Goal: Book appointment/travel/reservation

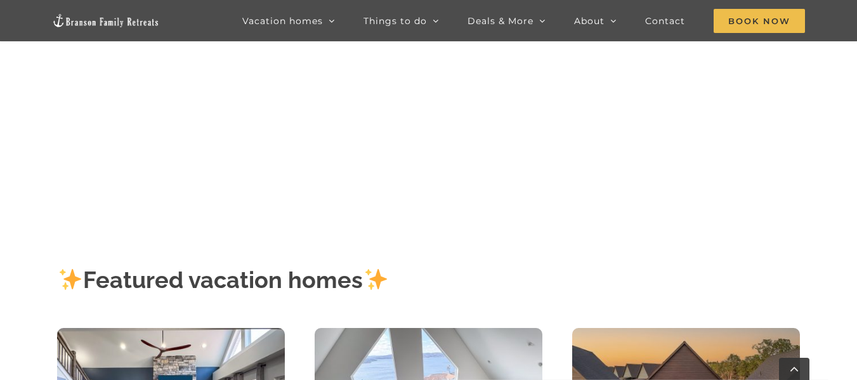
scroll to position [200, 0]
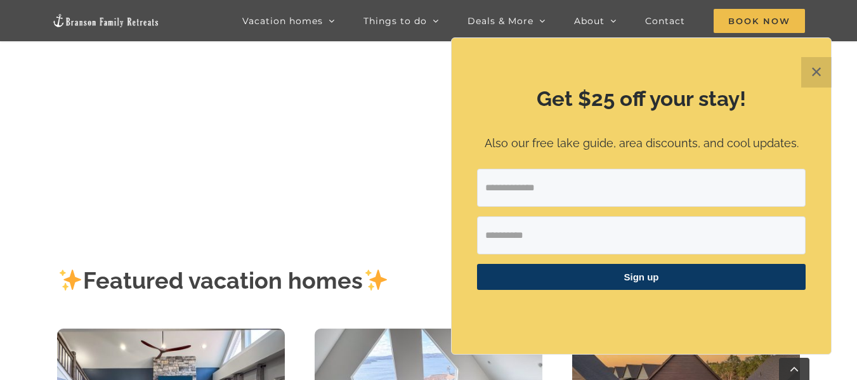
click at [809, 77] on button "✕" at bounding box center [817, 72] width 30 height 30
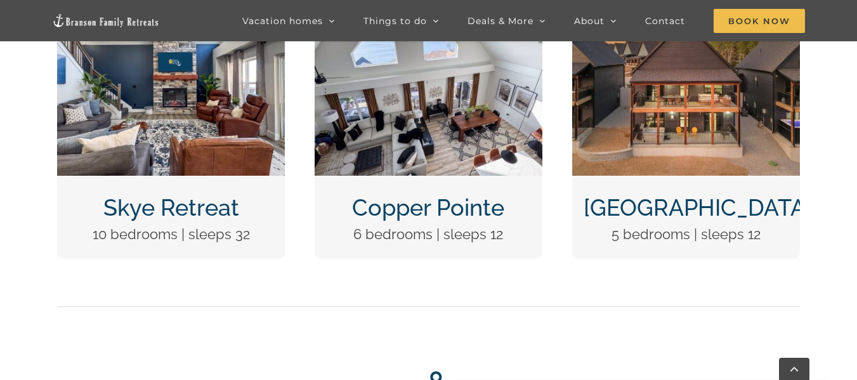
scroll to position [545, 0]
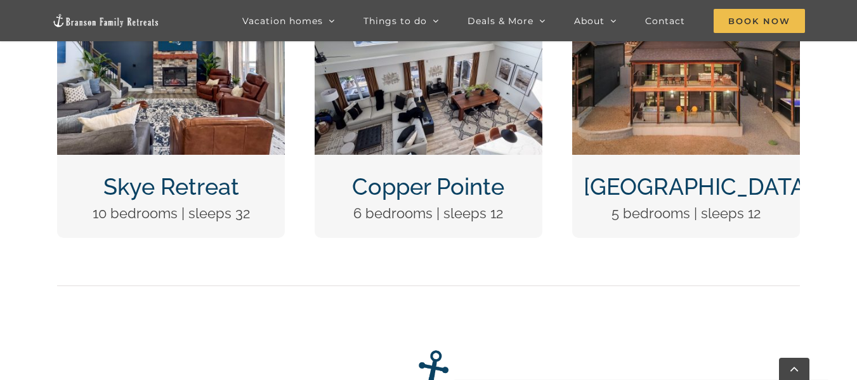
click at [194, 198] on link "Skye Retreat" at bounding box center [171, 186] width 136 height 27
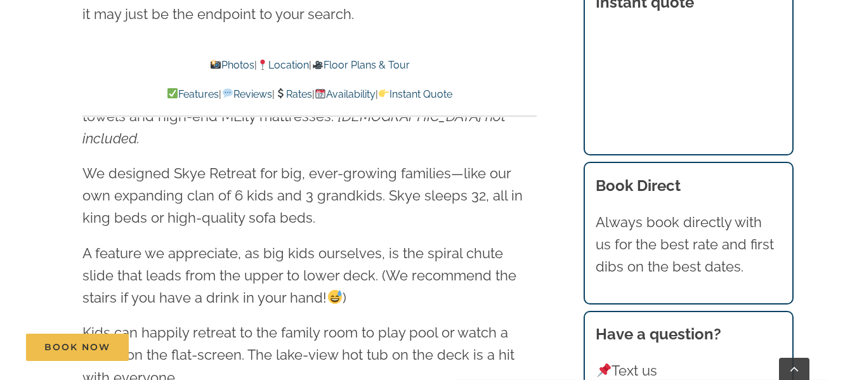
scroll to position [1544, 0]
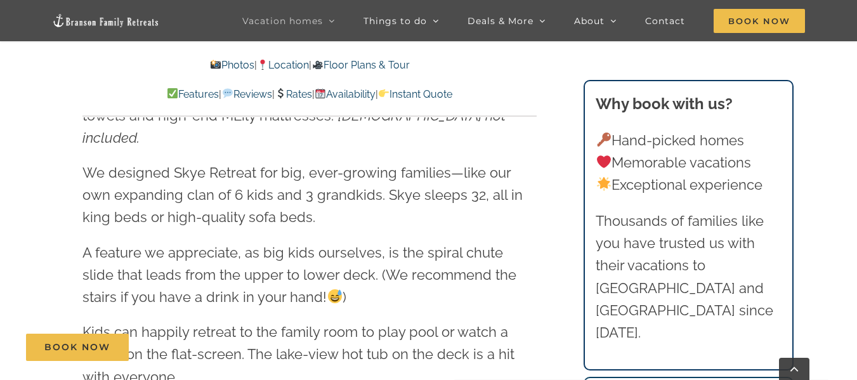
click at [480, 164] on span "We designed Skye Retreat for big, ever-growing families—like our own expanding …" at bounding box center [303, 194] width 440 height 61
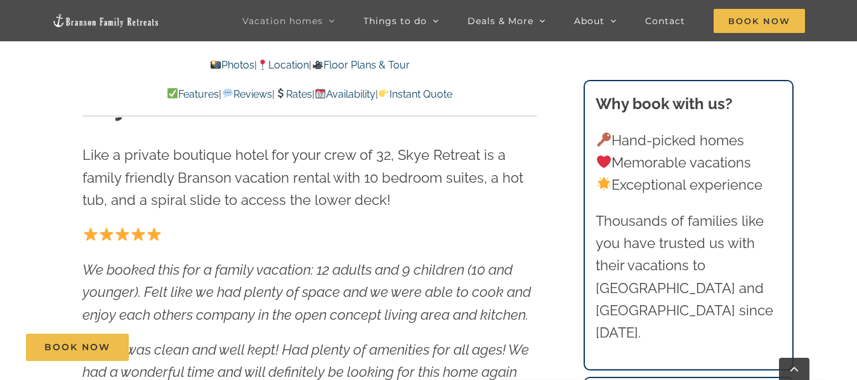
scroll to position [324, 0]
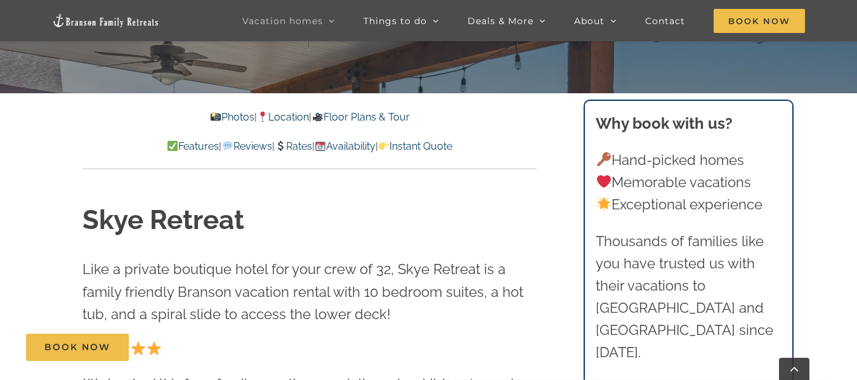
click at [304, 144] on link "Rates" at bounding box center [293, 146] width 37 height 12
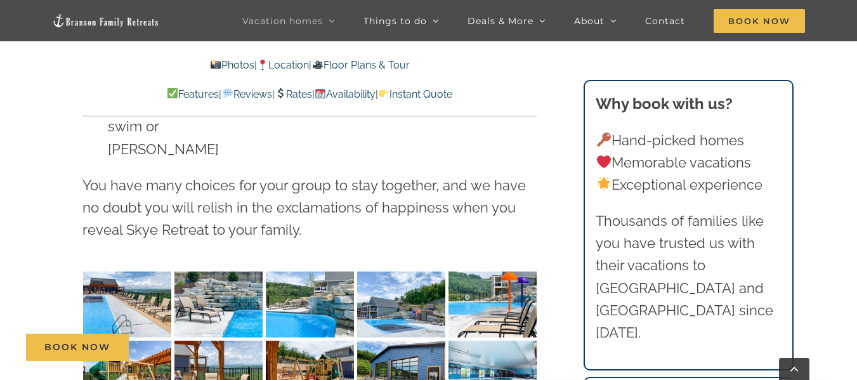
scroll to position [3154, 0]
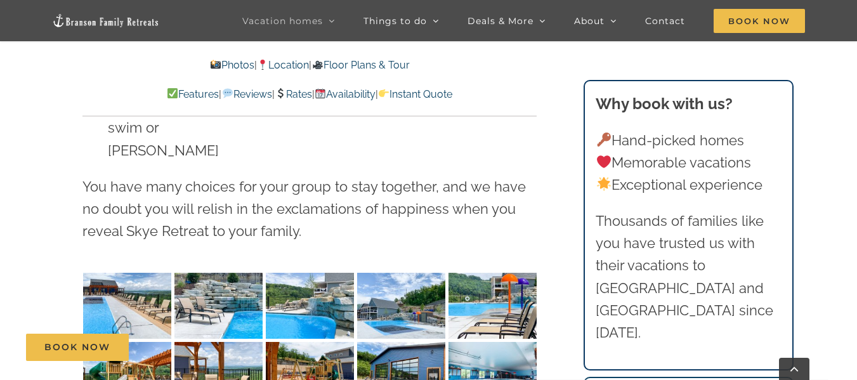
click at [123, 273] on img "Skye-Retreat-1051" at bounding box center [127, 306] width 88 height 66
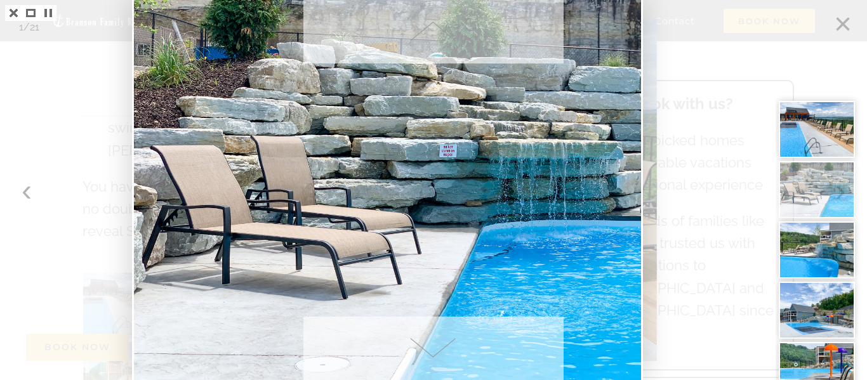
click at [842, 17] on div at bounding box center [821, 190] width 91 height 380
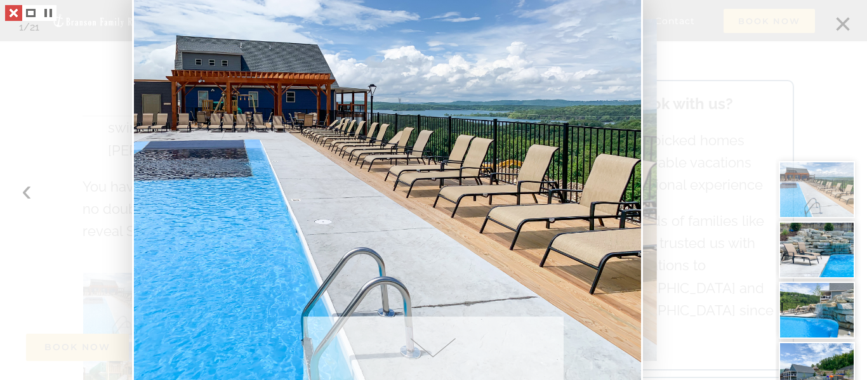
click at [9, 16] on link at bounding box center [13, 13] width 17 height 16
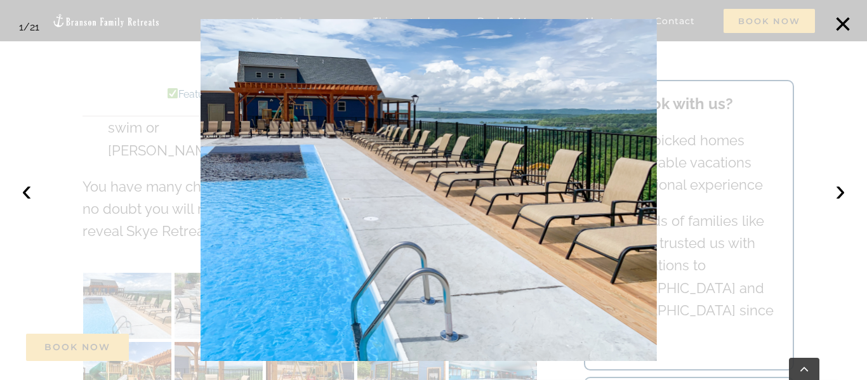
click at [846, 129] on div at bounding box center [433, 190] width 867 height 380
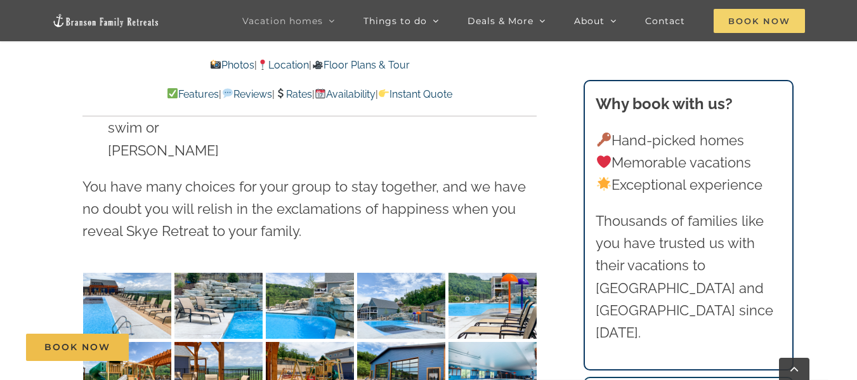
click at [765, 20] on span "Book Now" at bounding box center [759, 21] width 91 height 24
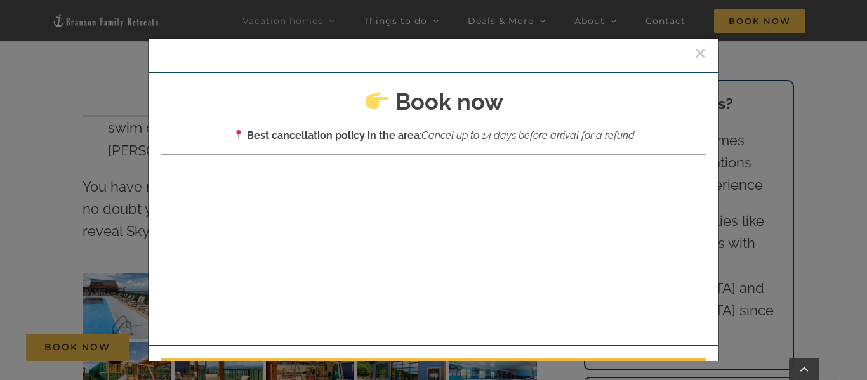
click at [694, 52] on button "×" at bounding box center [699, 53] width 11 height 19
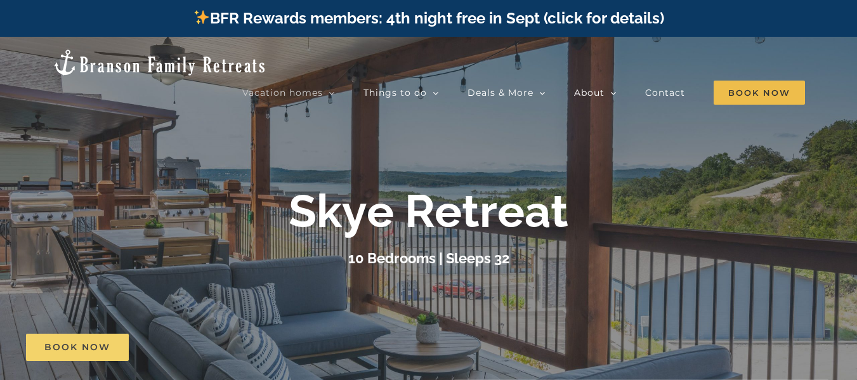
click at [72, 338] on link "Book Now" at bounding box center [77, 347] width 103 height 27
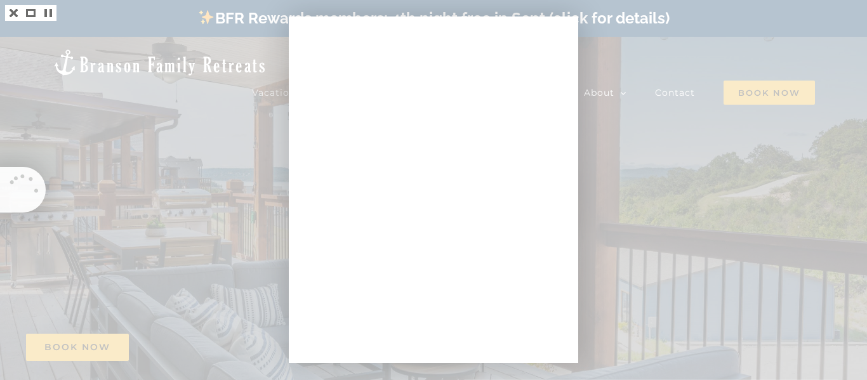
click at [647, 144] on div at bounding box center [433, 190] width 867 height 380
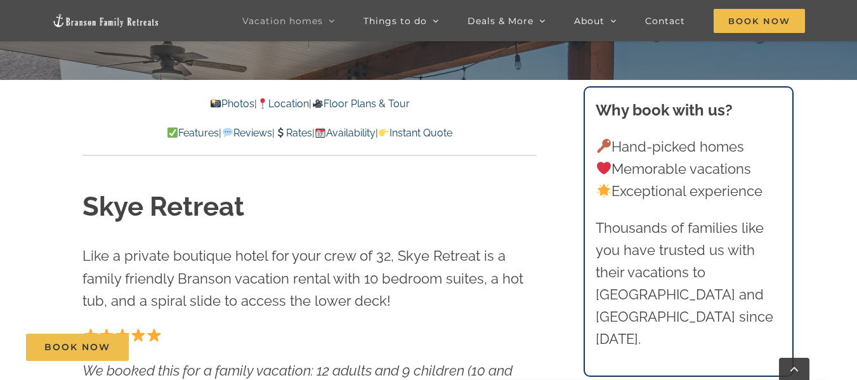
scroll to position [338, 0]
click at [295, 131] on link "Rates" at bounding box center [293, 132] width 37 height 12
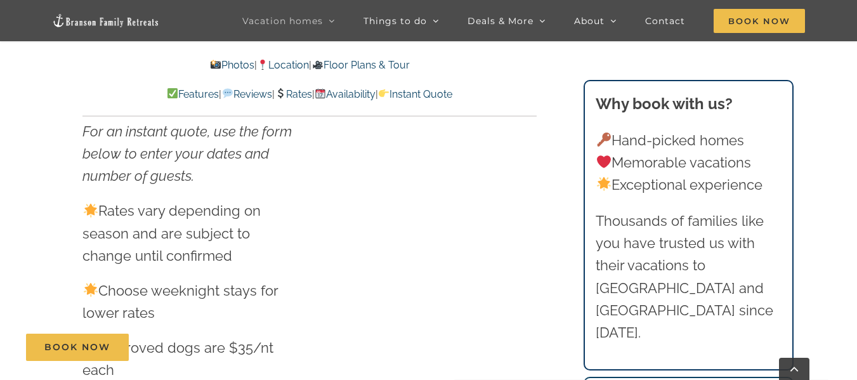
click at [360, 93] on link "Availability" at bounding box center [345, 94] width 61 height 12
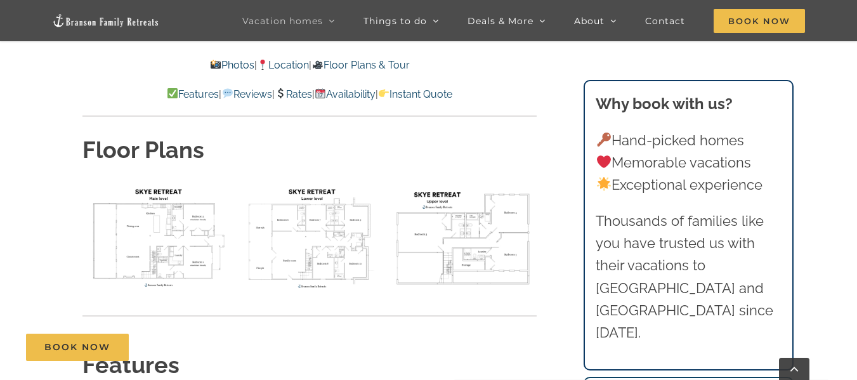
scroll to position [4536, 0]
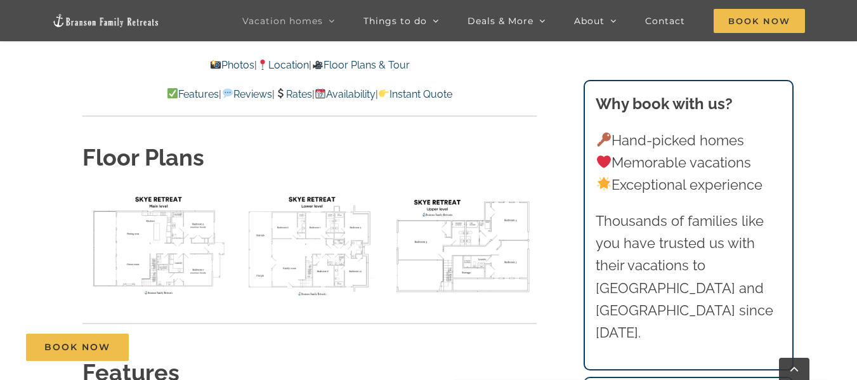
click at [362, 98] on link "Availability" at bounding box center [345, 94] width 61 height 12
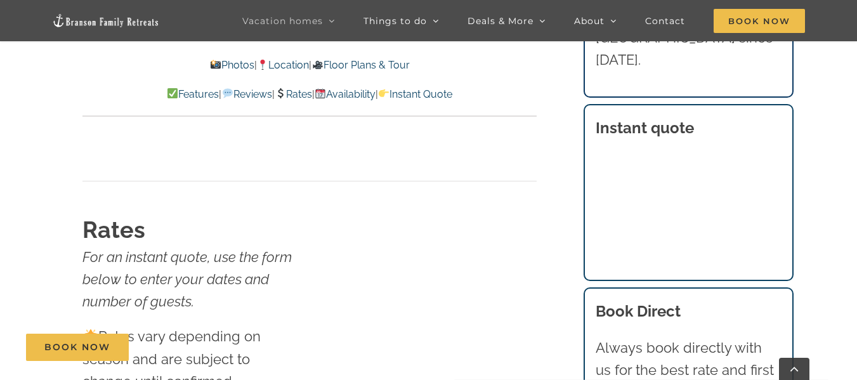
scroll to position [6615, 0]
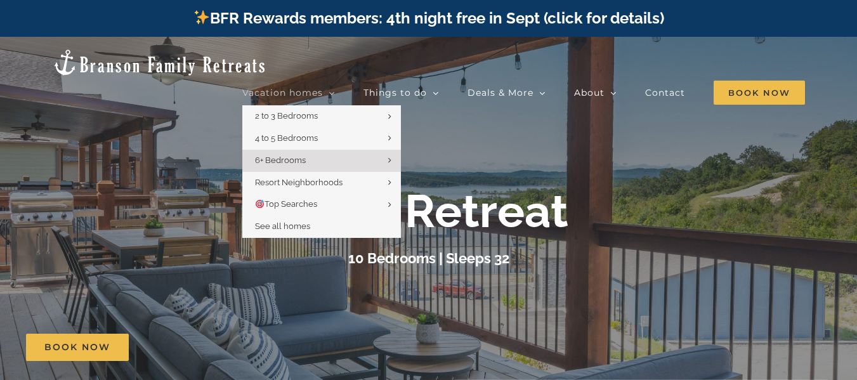
click at [310, 88] on span "Vacation homes" at bounding box center [282, 92] width 81 height 9
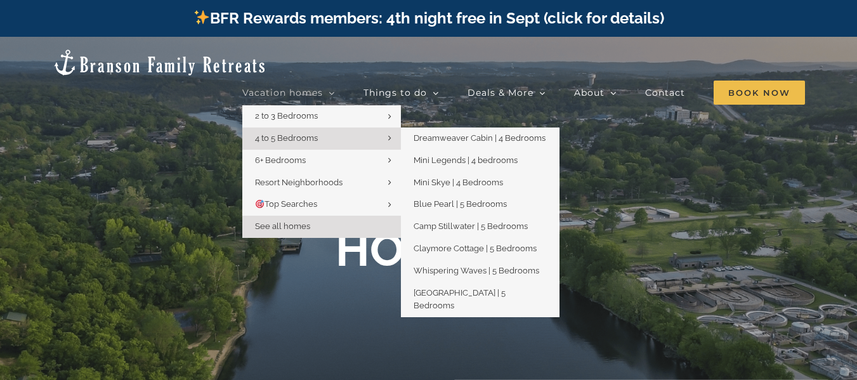
click at [291, 133] on span "4 to 5 Bedrooms" at bounding box center [286, 138] width 63 height 10
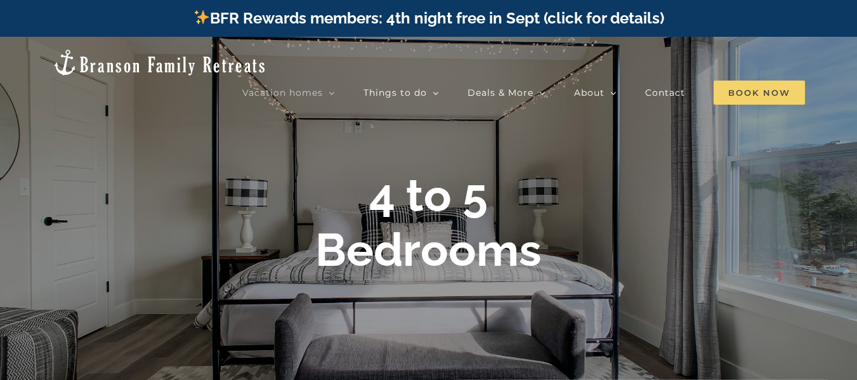
click at [757, 81] on span "Book Now" at bounding box center [759, 93] width 91 height 24
